Goal: Task Accomplishment & Management: Manage account settings

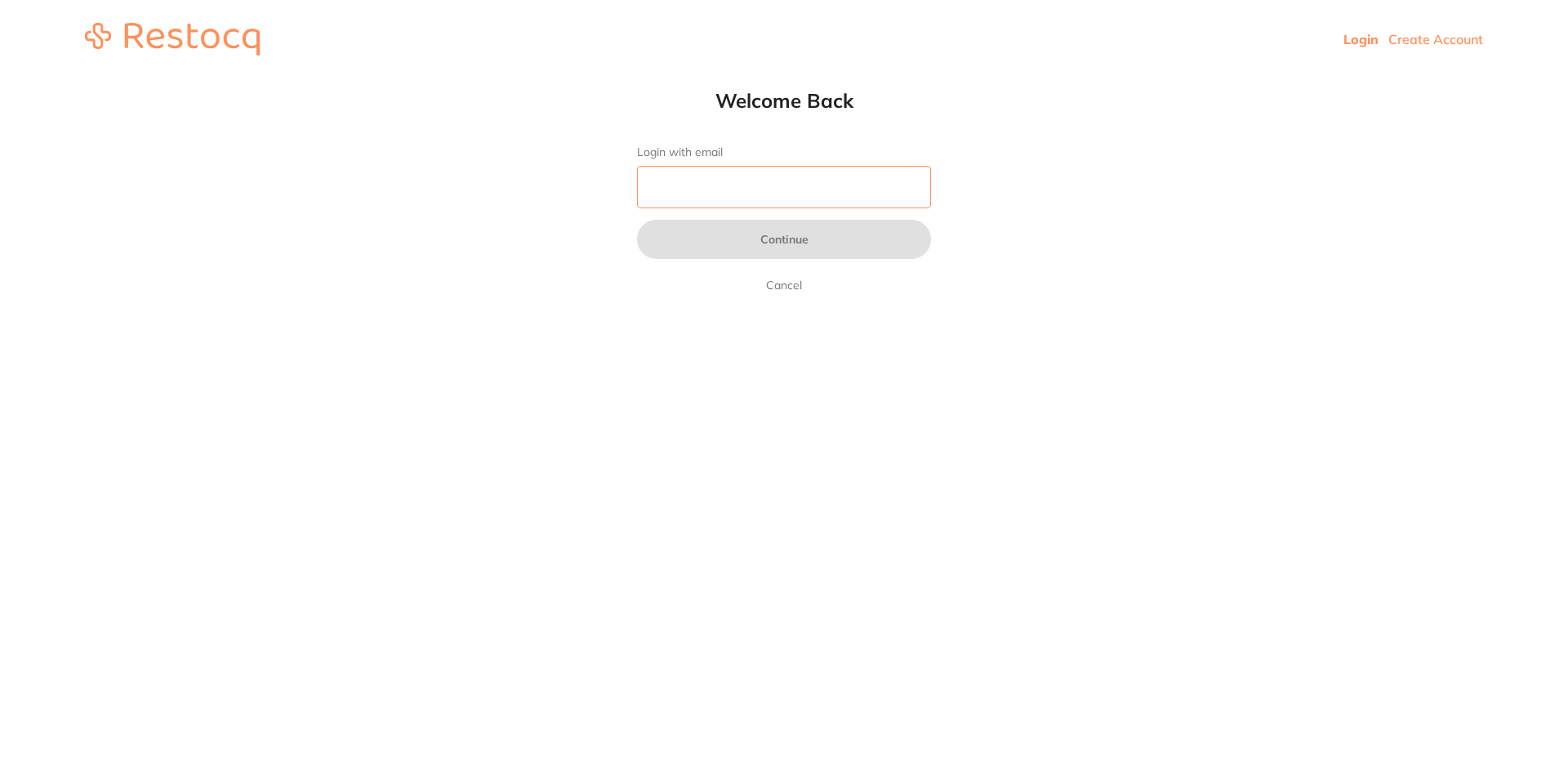
click at [856, 189] on input "Login with email" at bounding box center [783, 187] width 294 height 42
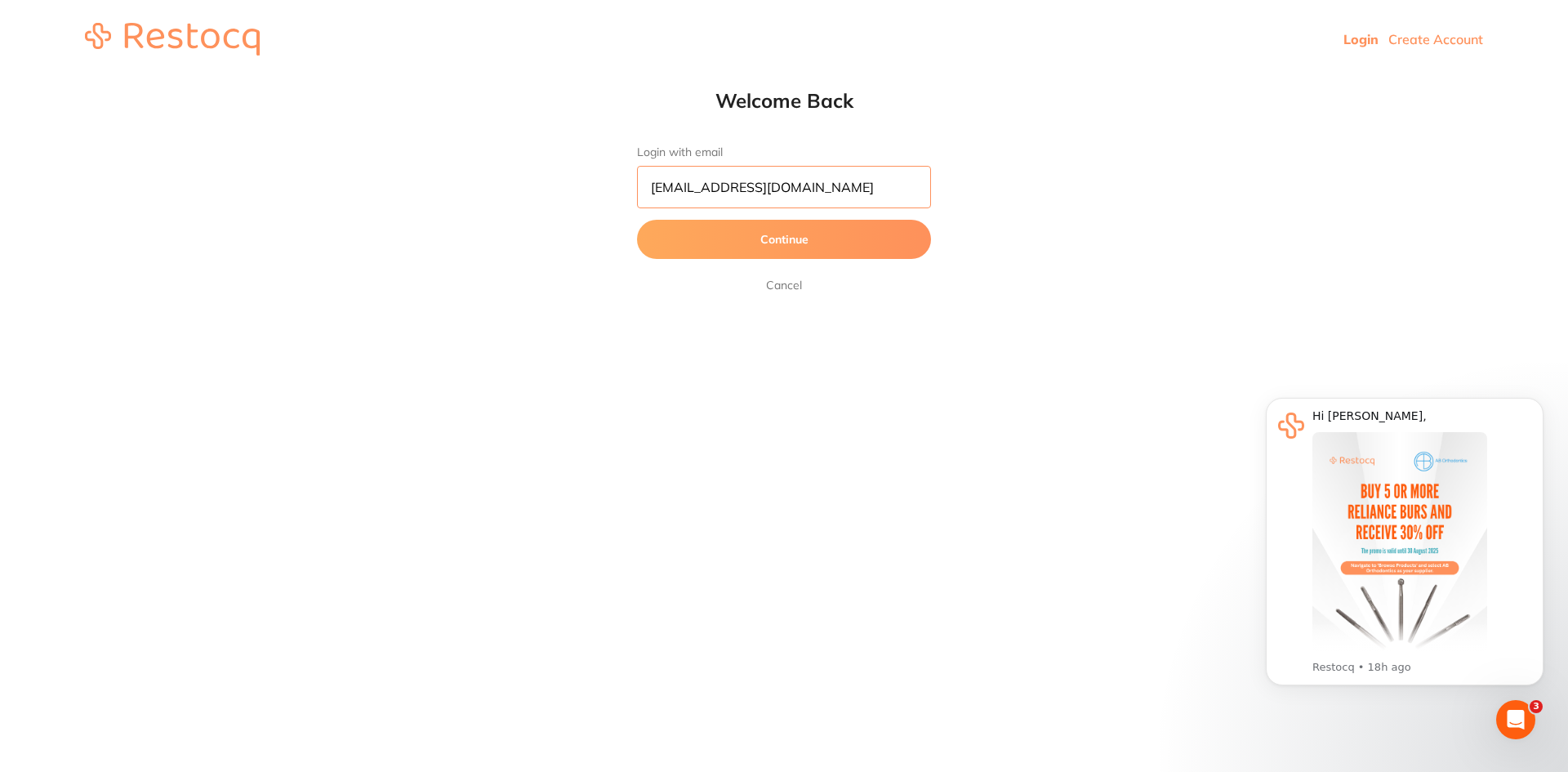
type input "[EMAIL_ADDRESS][DOMAIN_NAME]"
click at [637, 220] on button "Continue" at bounding box center [783, 239] width 294 height 39
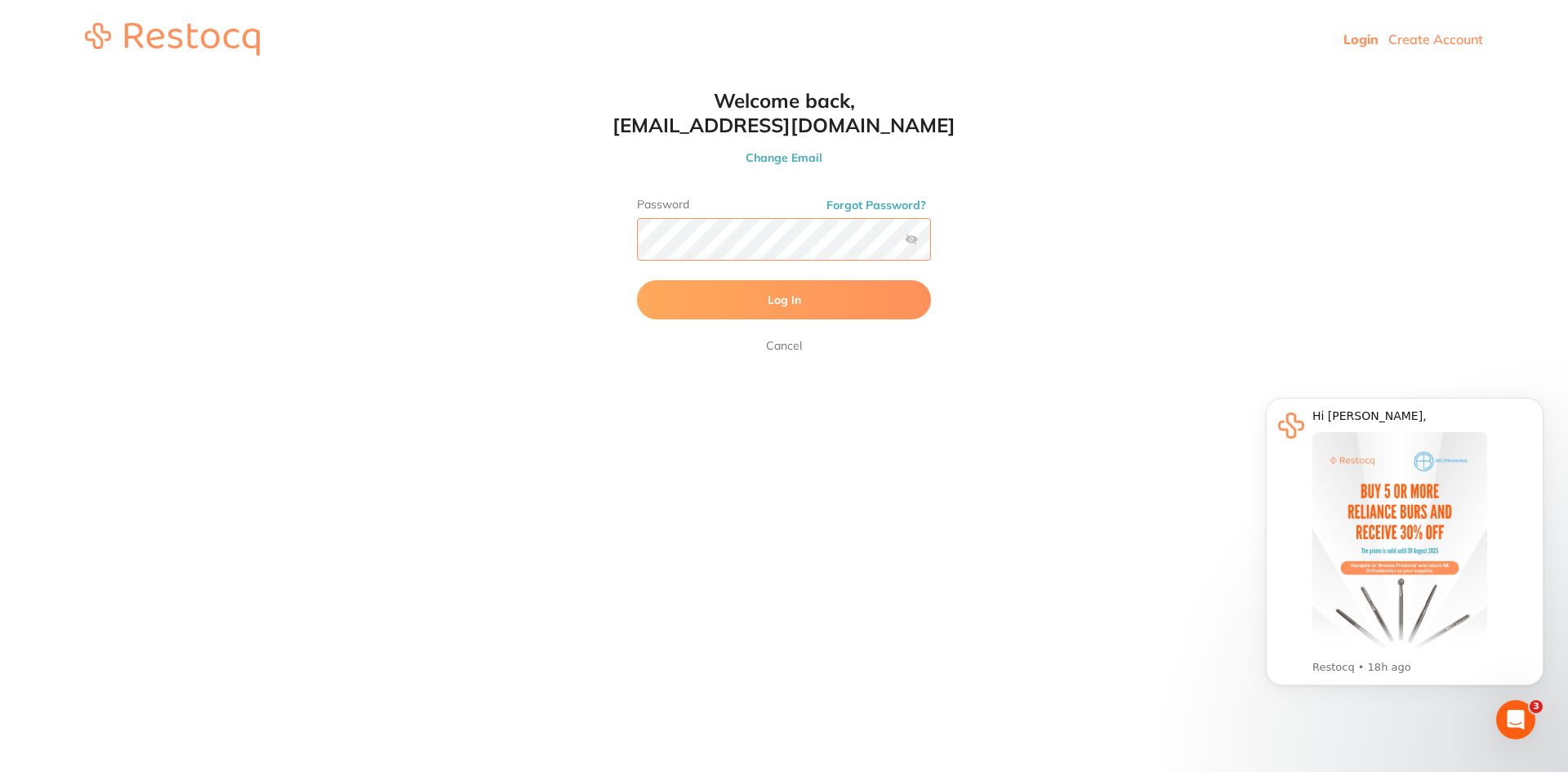
click at [637, 281] on button "Log In" at bounding box center [783, 300] width 294 height 39
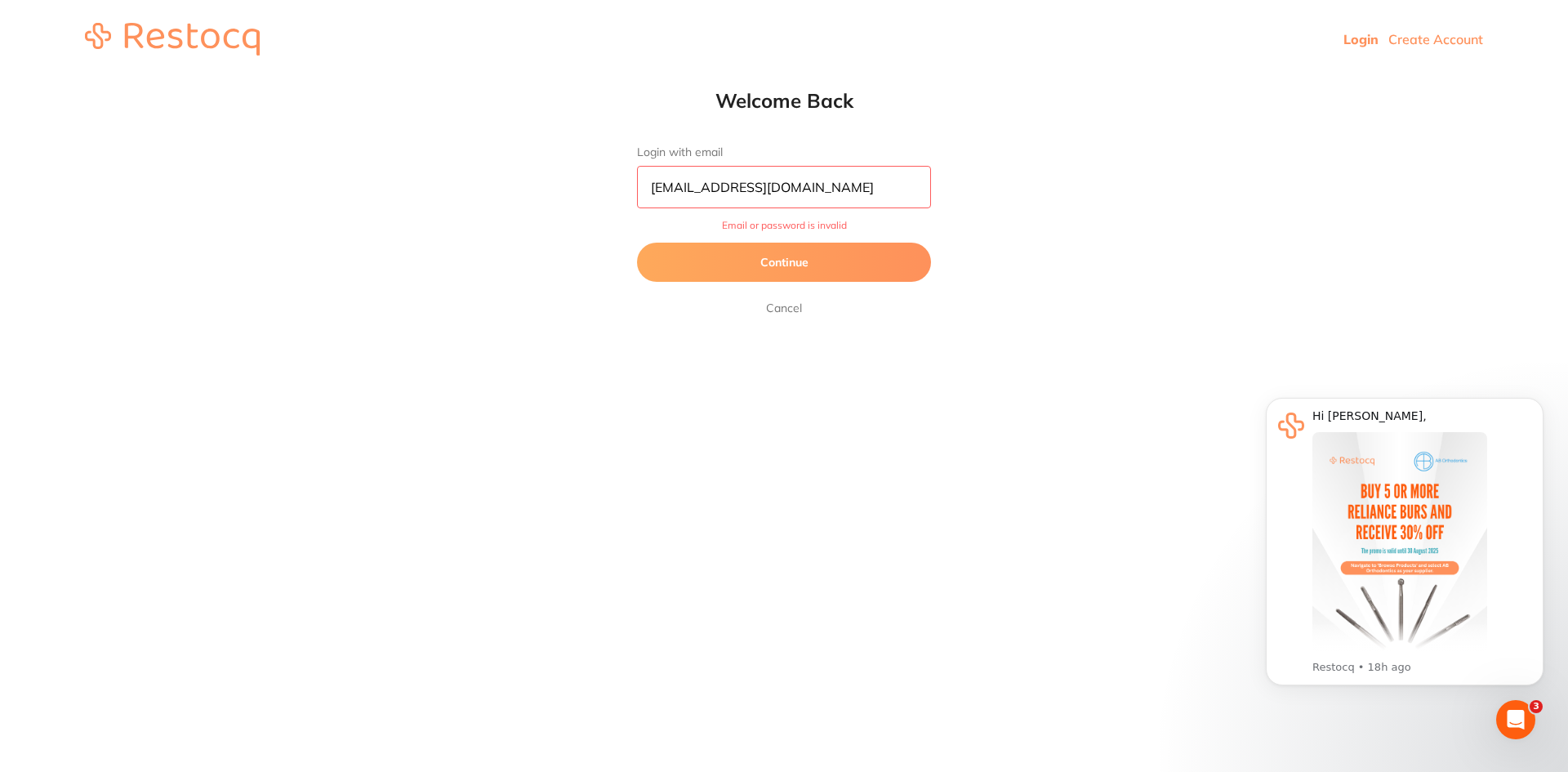
click at [818, 260] on button "Continue" at bounding box center [783, 262] width 294 height 39
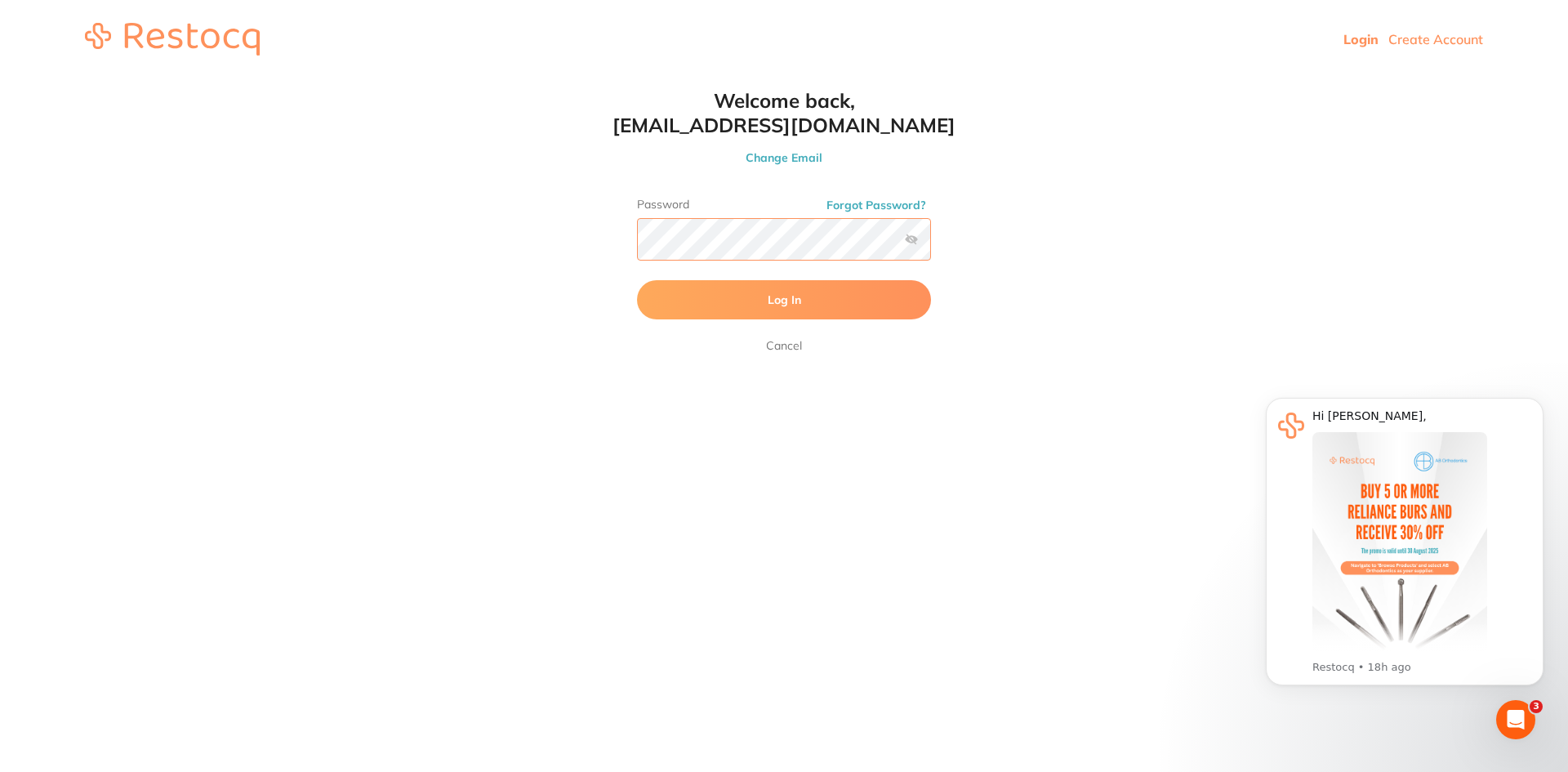
click at [482, 79] on html "Login Create Account Welcome Back Login with email [EMAIL_ADDRESS][DOMAIN_NAME]…" at bounding box center [784, 39] width 1568 height 79
click at [637, 281] on button "Log In" at bounding box center [783, 300] width 294 height 39
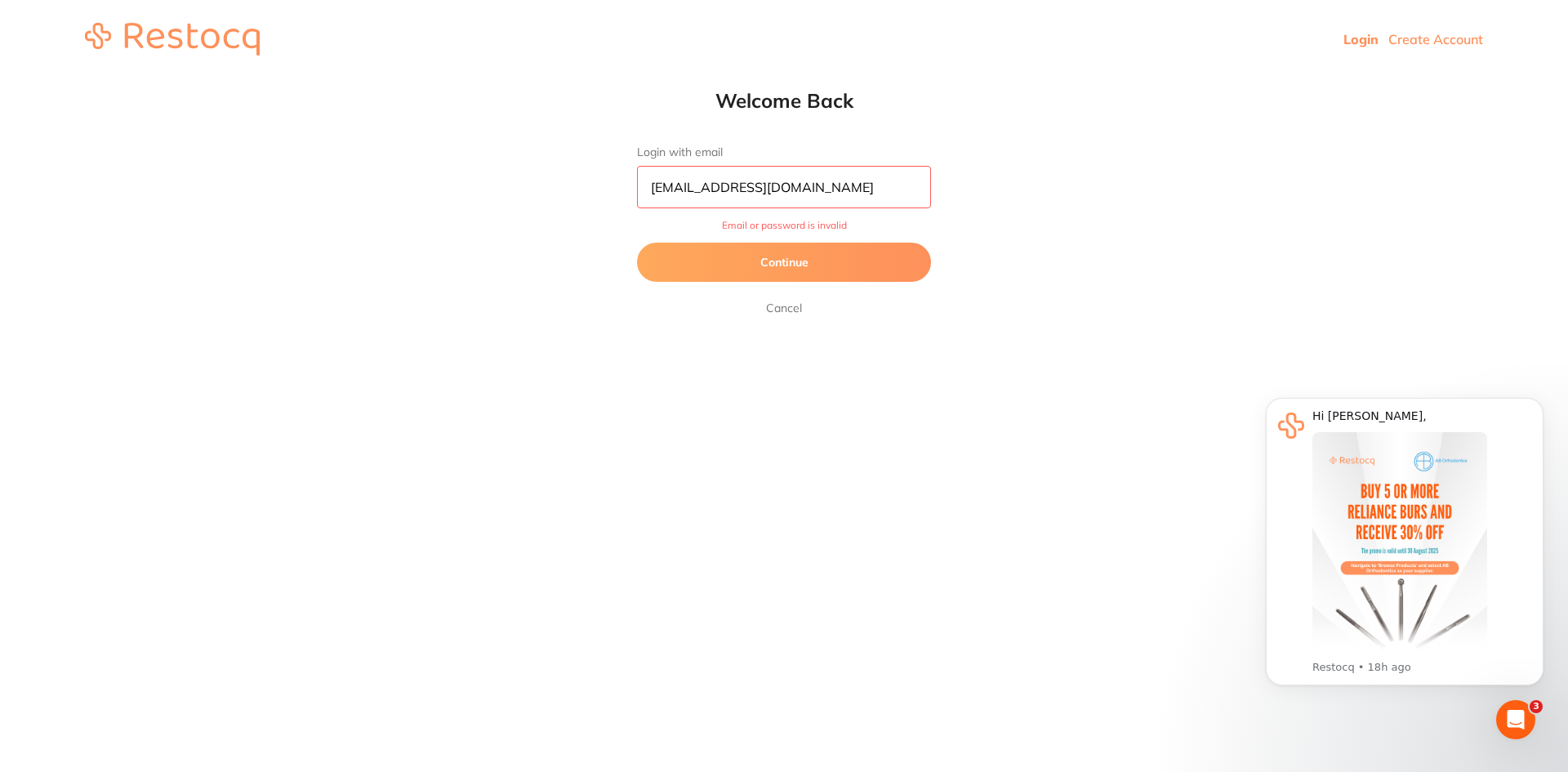
click at [864, 261] on button "Continue" at bounding box center [783, 262] width 294 height 39
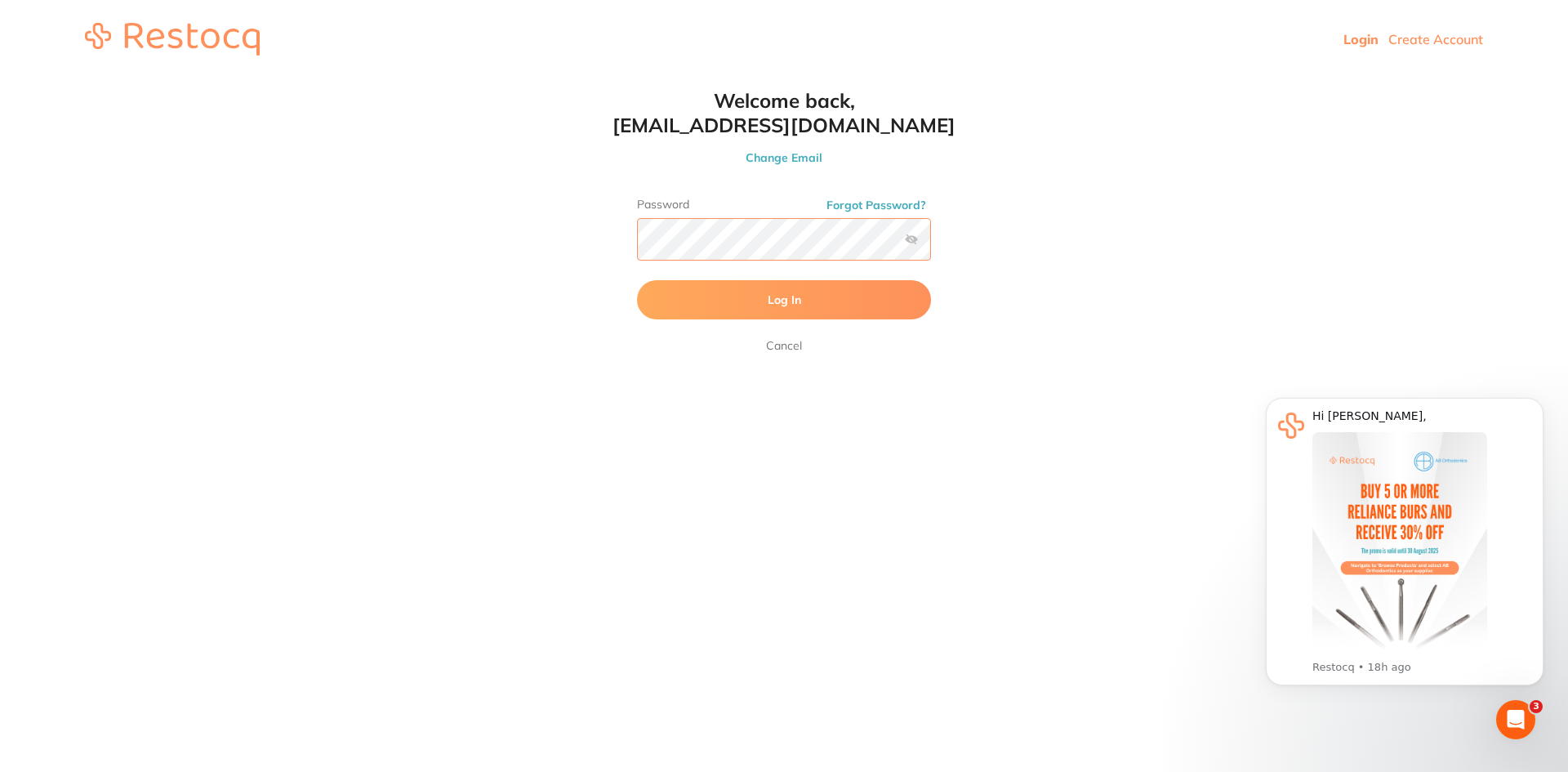
click at [587, 79] on html "Login Create Account Welcome Back Login with email [EMAIL_ADDRESS][DOMAIN_NAME]…" at bounding box center [784, 39] width 1568 height 79
click at [637, 281] on button "Log In" at bounding box center [783, 300] width 294 height 39
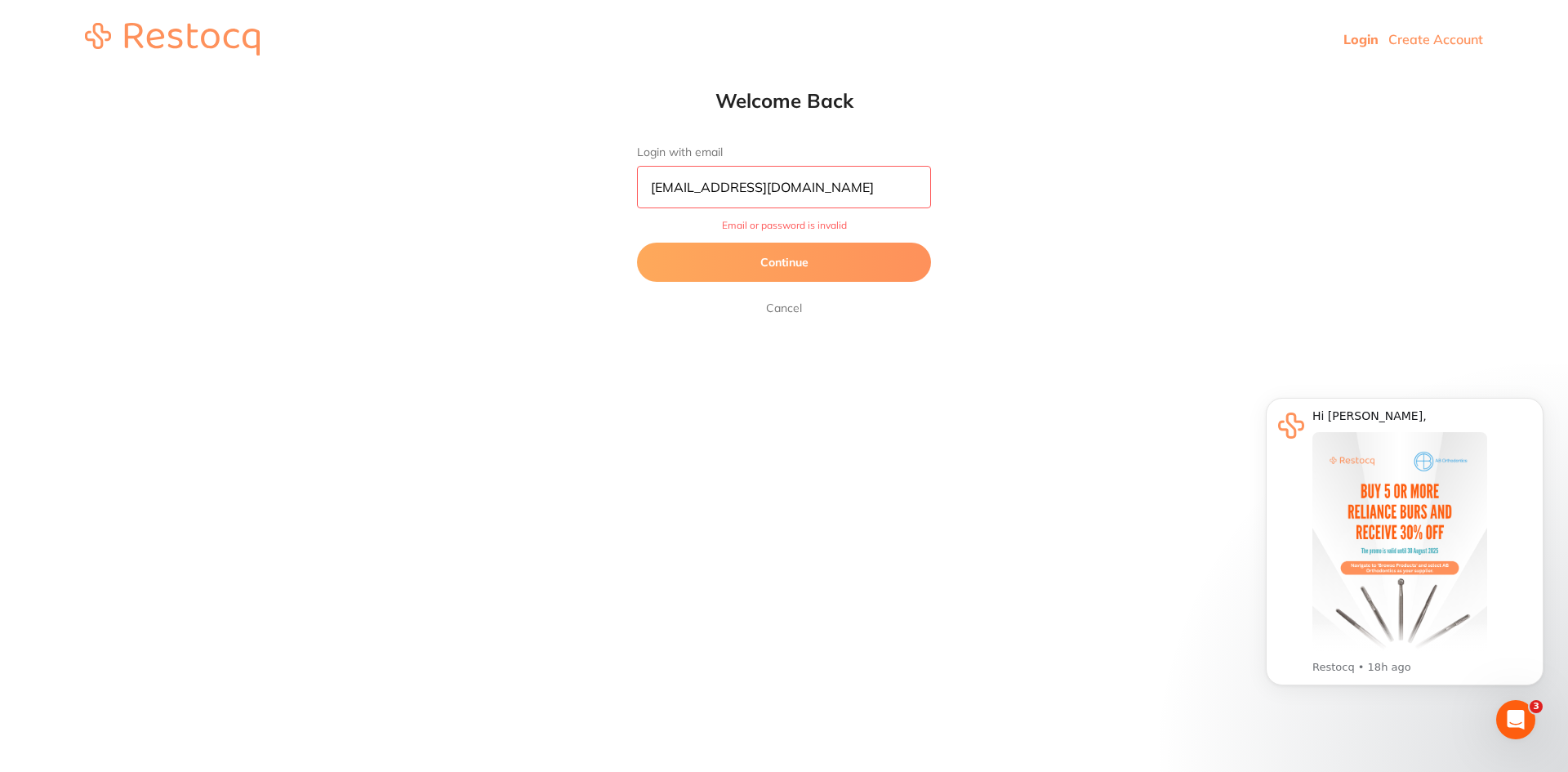
click at [849, 266] on button "Continue" at bounding box center [783, 262] width 294 height 39
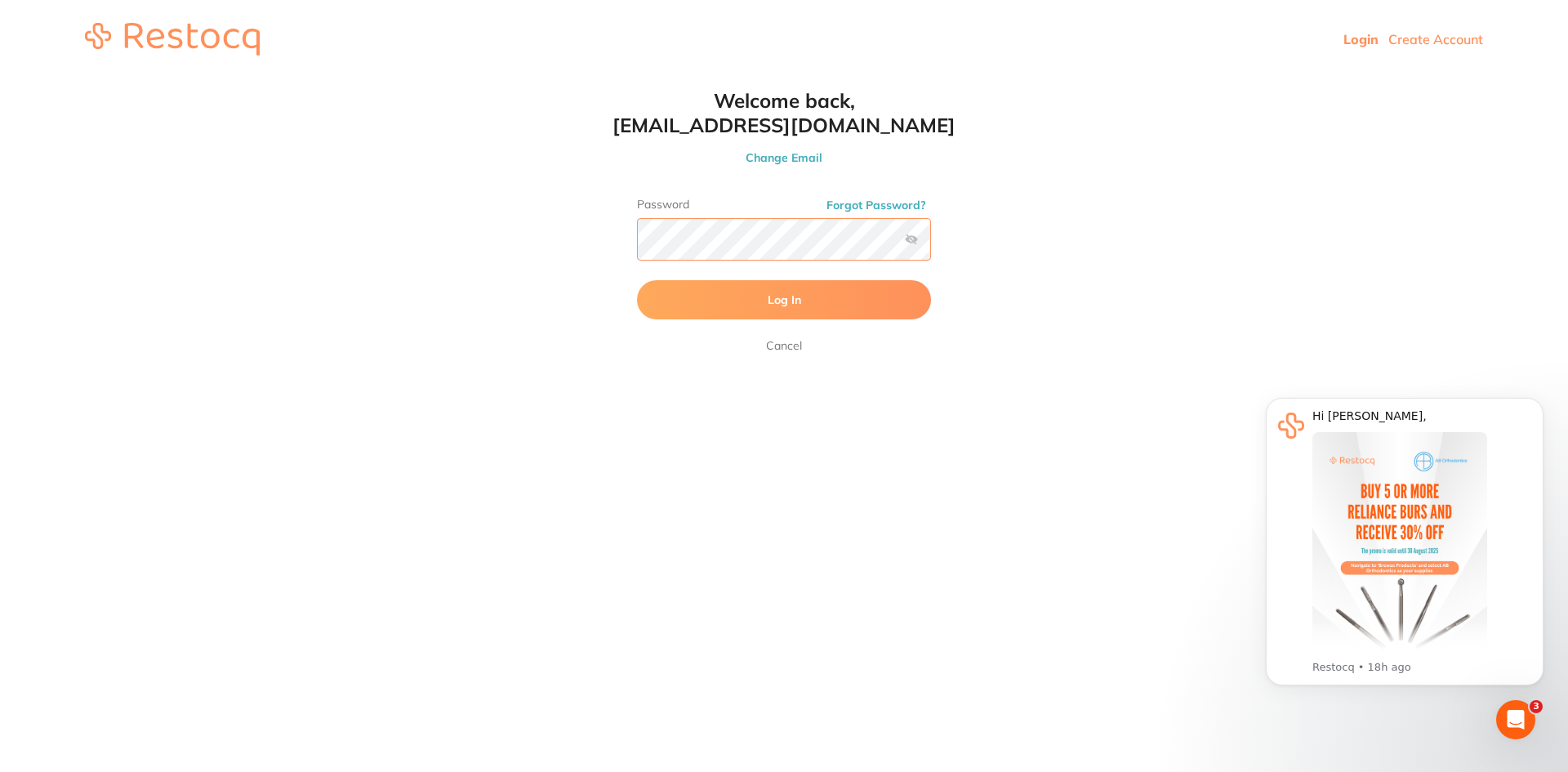
scroll to position [1, 0]
click at [492, 79] on html "Login Create Account Welcome Back Login with email [EMAIL_ADDRESS][DOMAIN_NAME]…" at bounding box center [784, 39] width 1568 height 79
click at [637, 281] on button "Log In" at bounding box center [783, 300] width 294 height 39
